Goal: Information Seeking & Learning: Learn about a topic

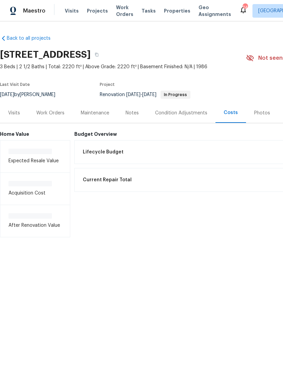
click at [168, 9] on span "Properties" at bounding box center [177, 10] width 26 height 7
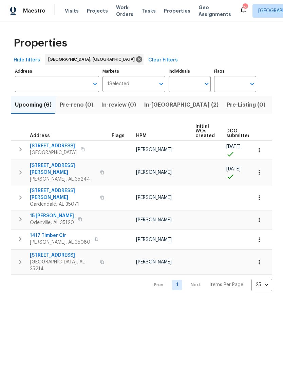
click at [274, 101] on span "Listed (23)" at bounding box center [288, 105] width 29 height 10
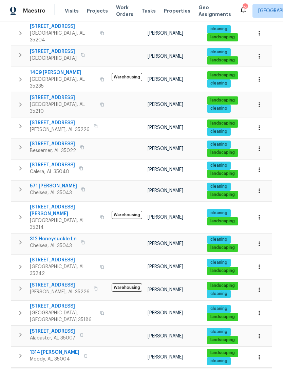
scroll to position [120, 0]
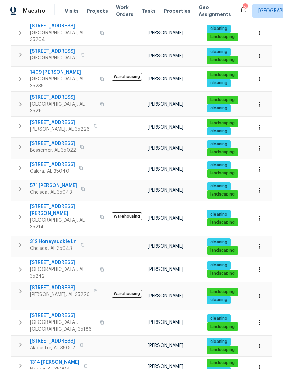
click at [66, 238] on span "312 Honeysuckle Ln" at bounding box center [53, 241] width 47 height 7
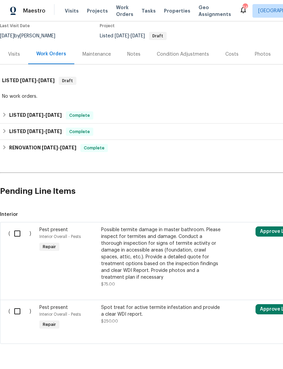
scroll to position [58, 0]
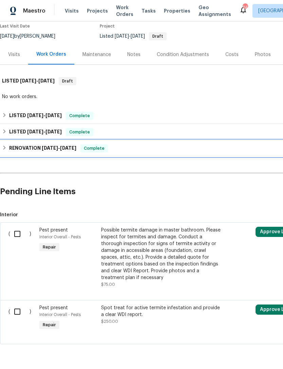
click at [59, 153] on div "RENOVATION 5/12/25 - 6/6/25 Complete" at bounding box center [192, 148] width 384 height 16
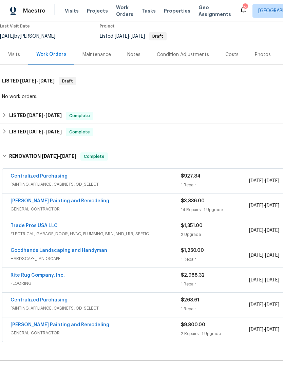
click at [141, 233] on span "ELECTRICAL, GARAGE_DOOR, HVAC, PLUMBING, BRN_AND_LRR, SEPTIC" at bounding box center [96, 234] width 170 height 7
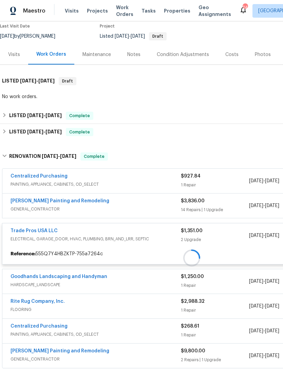
click at [47, 231] on div at bounding box center [192, 258] width 384 height 225
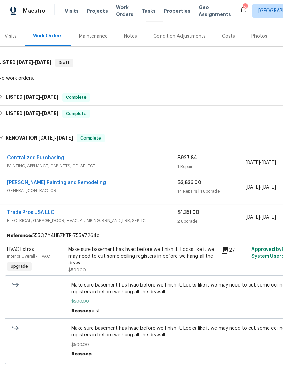
scroll to position [77, 4]
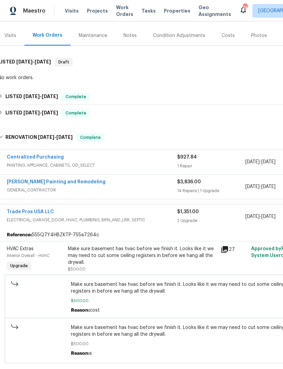
click at [21, 211] on link "Trade Pros USA LLC" at bounding box center [30, 212] width 47 height 5
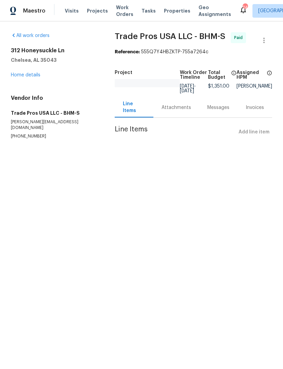
click at [174, 106] on div "Attachments" at bounding box center [177, 107] width 30 height 7
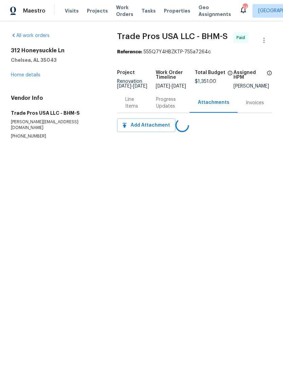
click at [163, 105] on div "Progress Updates" at bounding box center [168, 103] width 25 height 14
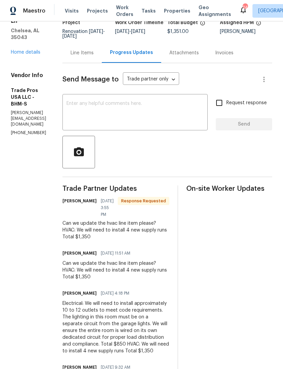
scroll to position [52, 0]
